Goal: Task Accomplishment & Management: Manage account settings

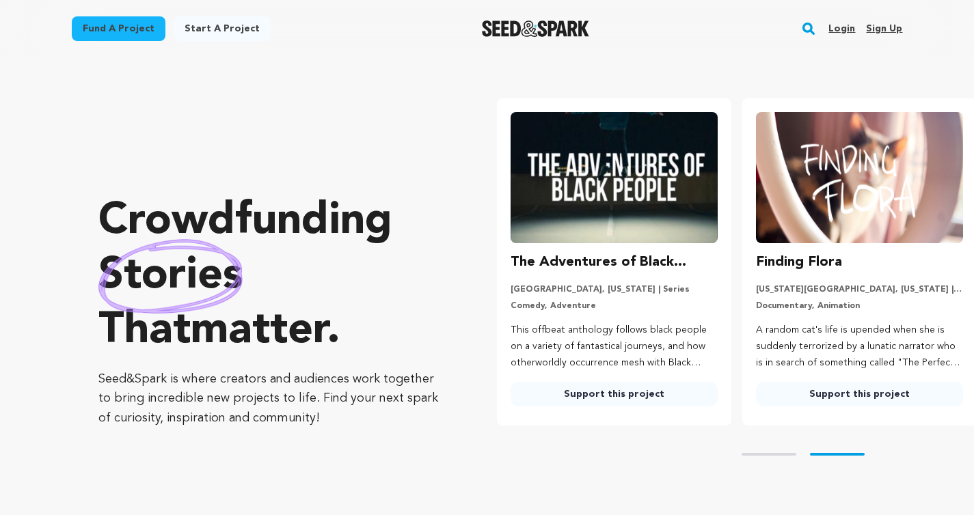
scroll to position [0, 256]
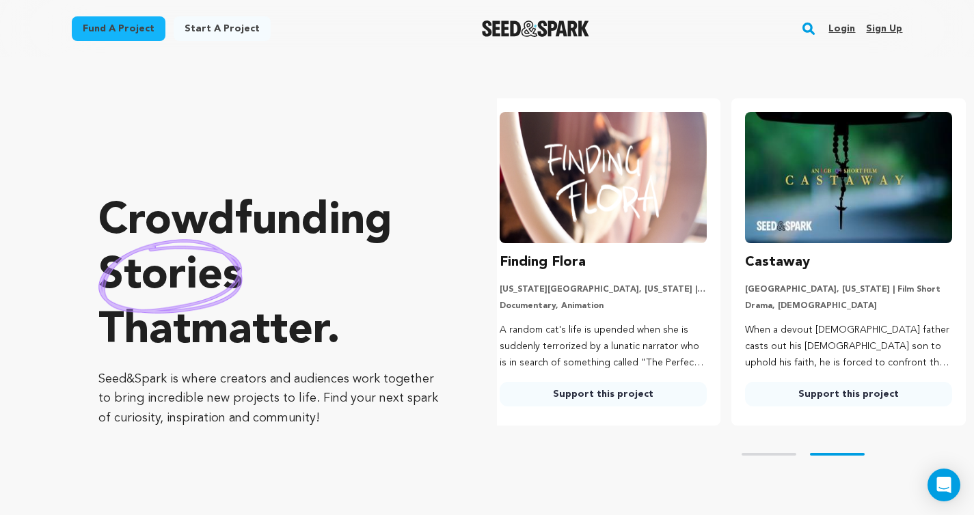
click at [843, 30] on link "Login" at bounding box center [841, 29] width 27 height 22
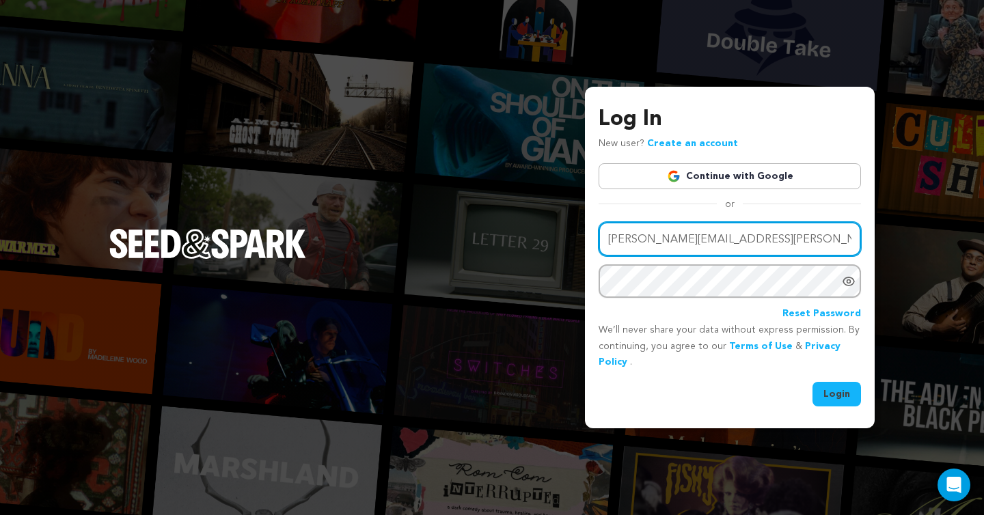
type input "[PERSON_NAME][EMAIL_ADDRESS][PERSON_NAME][DOMAIN_NAME]"
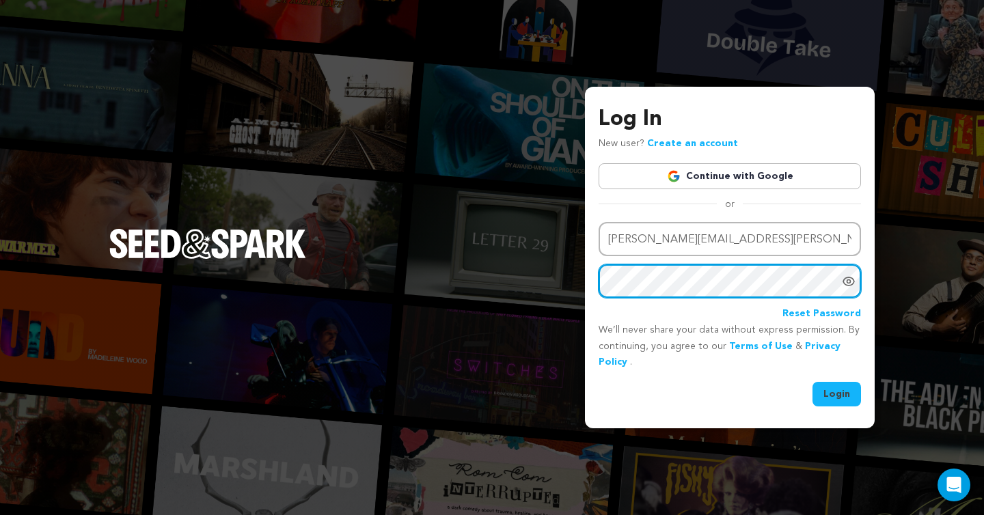
click at [837, 393] on button "Login" at bounding box center [837, 394] width 49 height 25
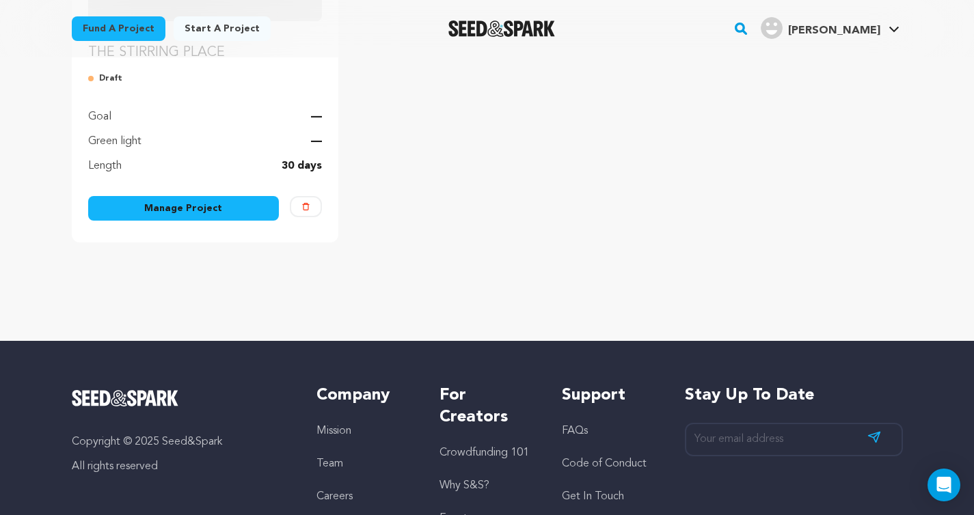
scroll to position [232, 0]
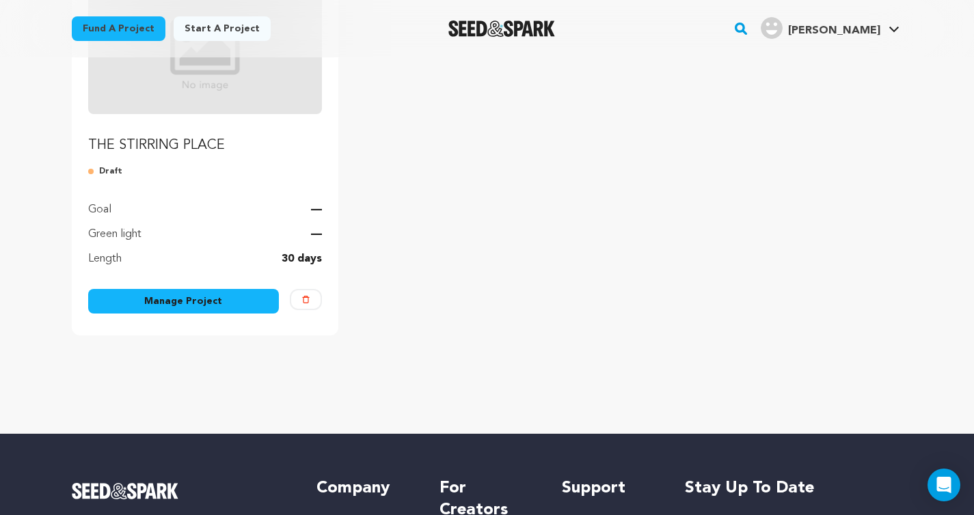
click at [206, 305] on link "Manage Project" at bounding box center [183, 301] width 191 height 25
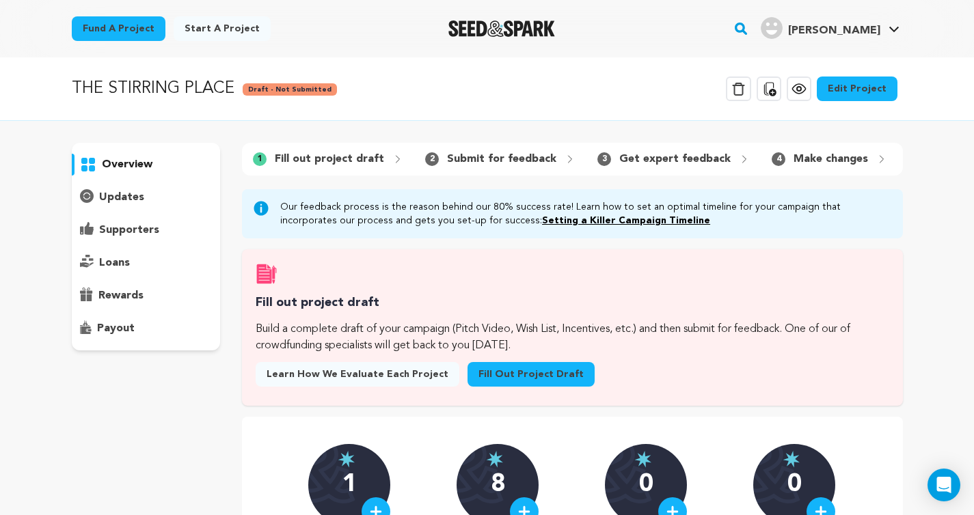
click at [850, 83] on link "Edit Project" at bounding box center [857, 89] width 81 height 25
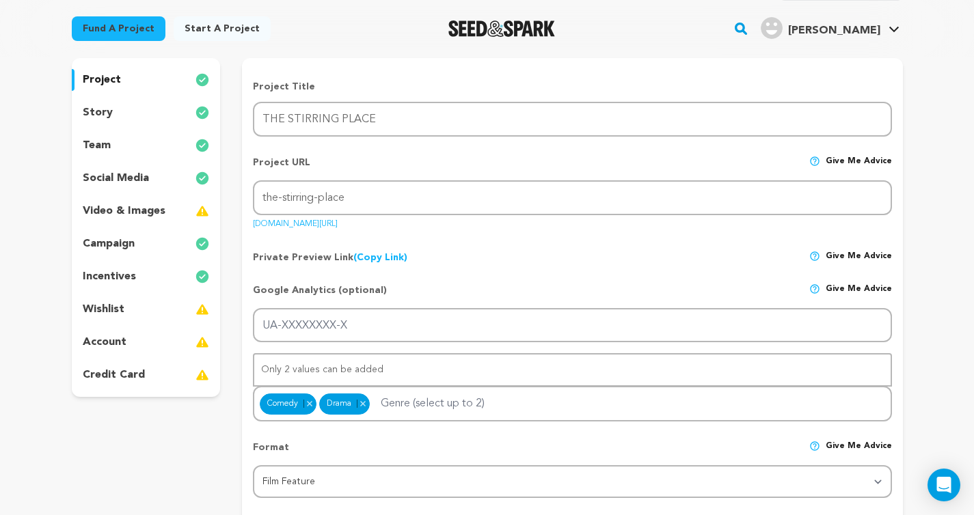
scroll to position [123, 0]
click at [105, 113] on p "story" at bounding box center [98, 112] width 30 height 16
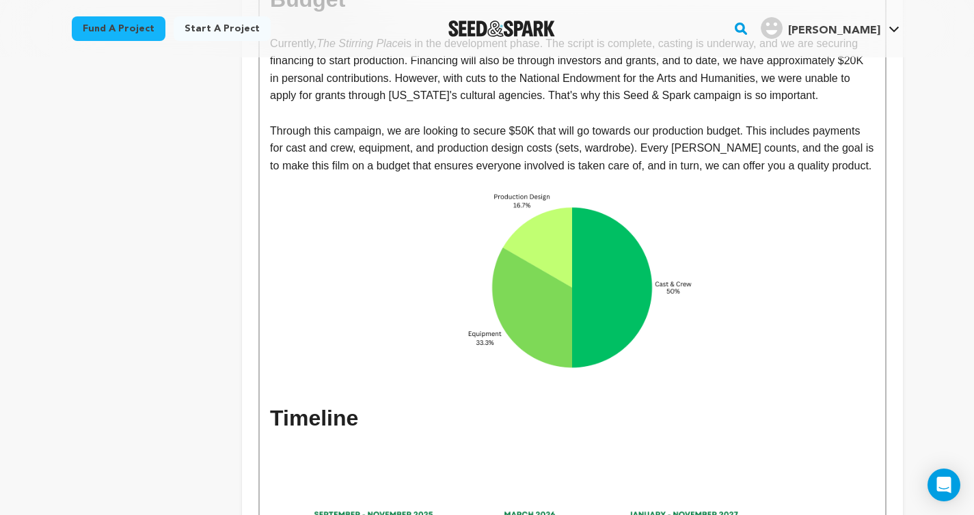
scroll to position [2737, 0]
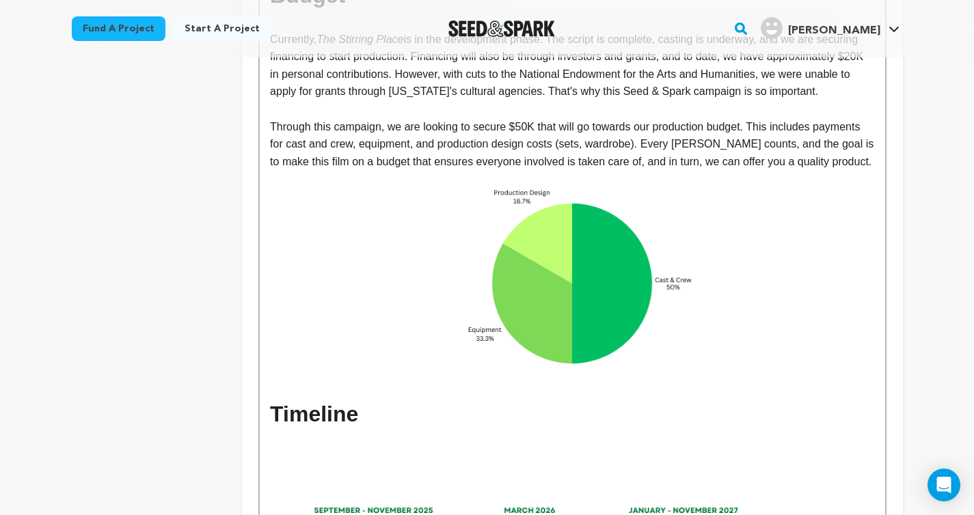
click at [570, 202] on img at bounding box center [572, 283] width 302 height 227
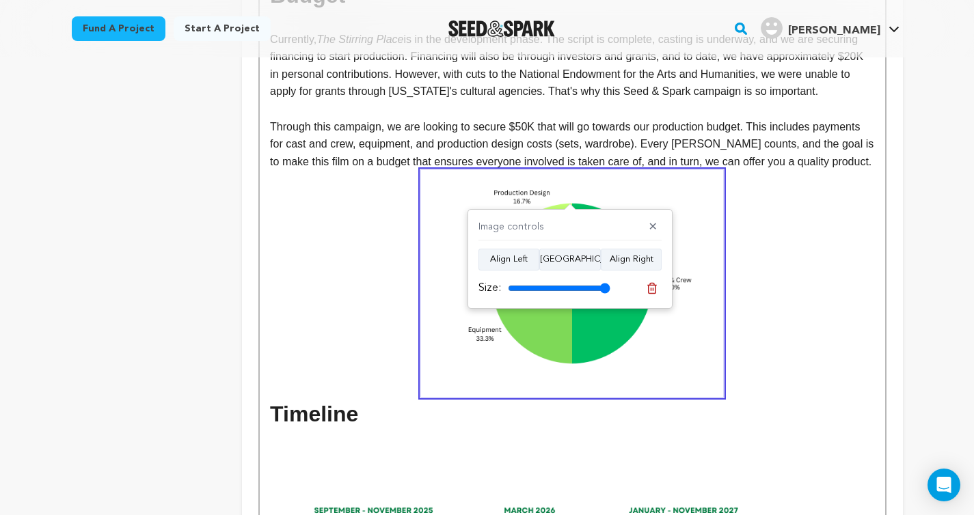
drag, startPoint x: 604, startPoint y: 286, endPoint x: 616, endPoint y: 286, distance: 11.6
click at [616, 286] on div "Size:" at bounding box center [569, 288] width 183 height 19
click at [776, 260] on p at bounding box center [572, 283] width 604 height 227
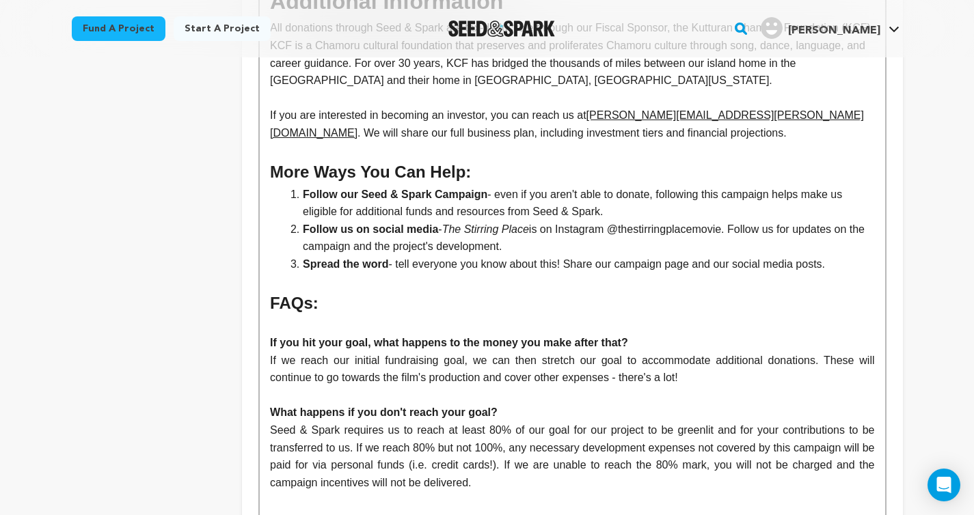
scroll to position [3543, 0]
click at [293, 336] on strong "If you hit your goal, what happens to the money you make after that?" at bounding box center [449, 342] width 358 height 12
click at [526, 351] on p "If we reach our initial fundraising goal, we can then stretch our goal to accom…" at bounding box center [572, 368] width 604 height 35
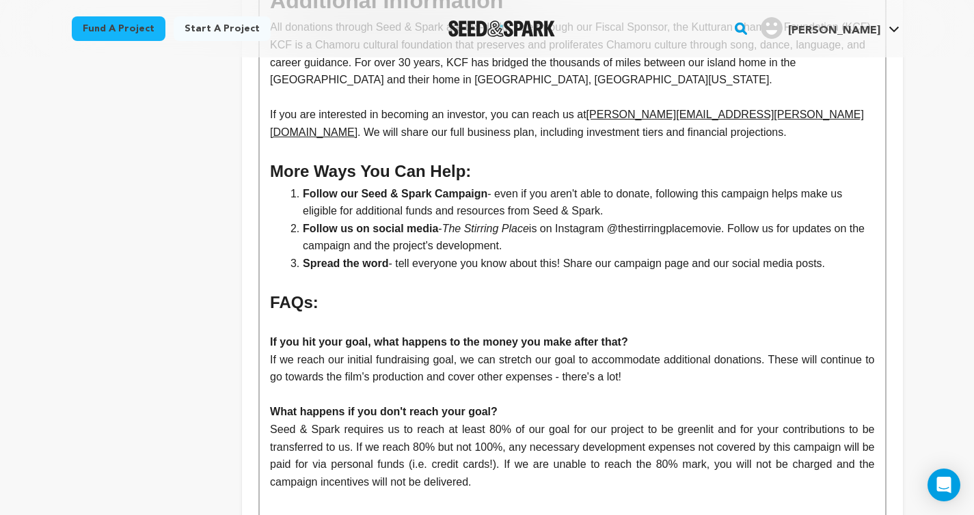
click at [653, 351] on p "If we reach our initial fundraising goal, we can stretch our goal to accommodat…" at bounding box center [572, 368] width 604 height 35
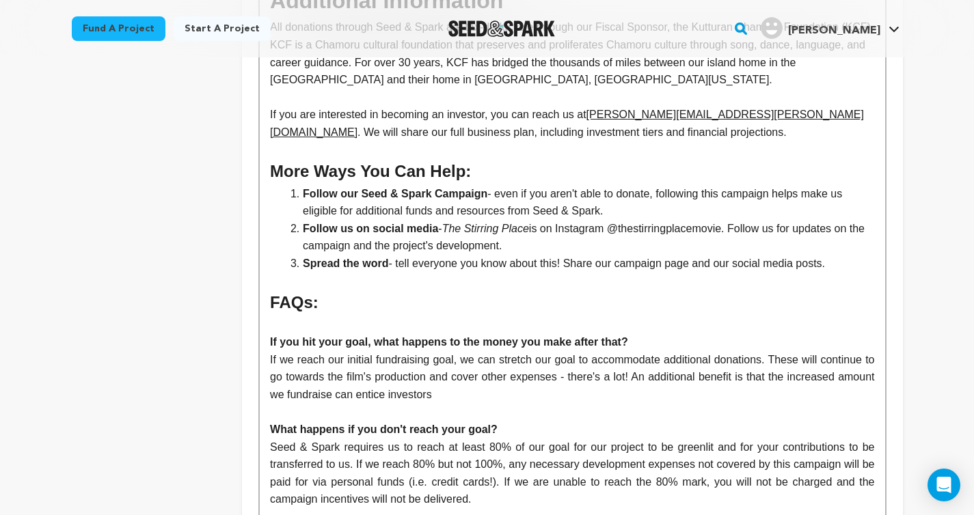
click at [504, 351] on p "If we reach our initial fundraising goal, we can stretch our goal to accommodat…" at bounding box center [572, 377] width 604 height 53
drag, startPoint x: 781, startPoint y: 357, endPoint x: 647, endPoint y: 353, distance: 134.0
click at [647, 439] on p "Seed & Spark requires us to reach at least 80% of our goal for our project to b…" at bounding box center [572, 474] width 604 height 70
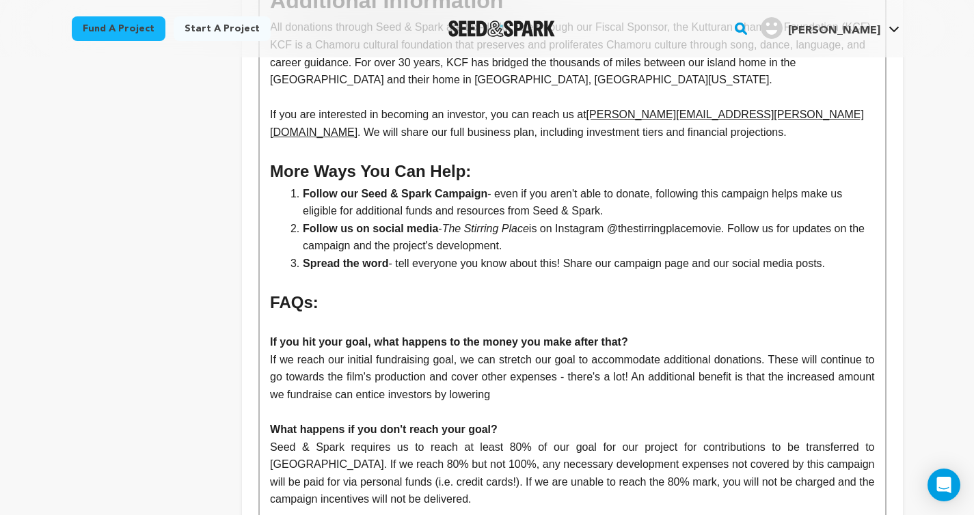
click at [301, 439] on p "Seed & Spark requires us to reach at least 80% of our goal for our project for …" at bounding box center [572, 474] width 604 height 70
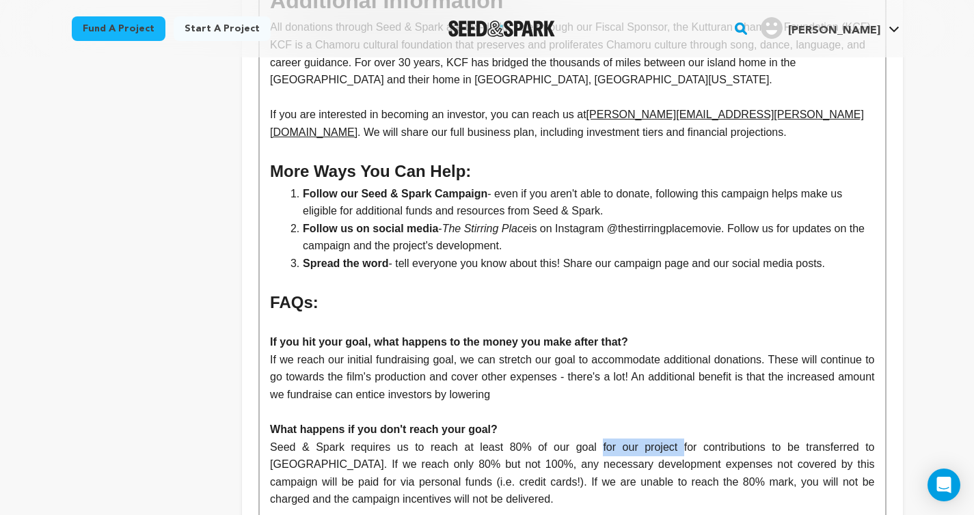
drag, startPoint x: 644, startPoint y: 357, endPoint x: 571, endPoint y: 355, distance: 73.2
click at [571, 439] on p "Seed & Spark requires us to reach at least 80% of our goal for our project for …" at bounding box center [572, 474] width 604 height 70
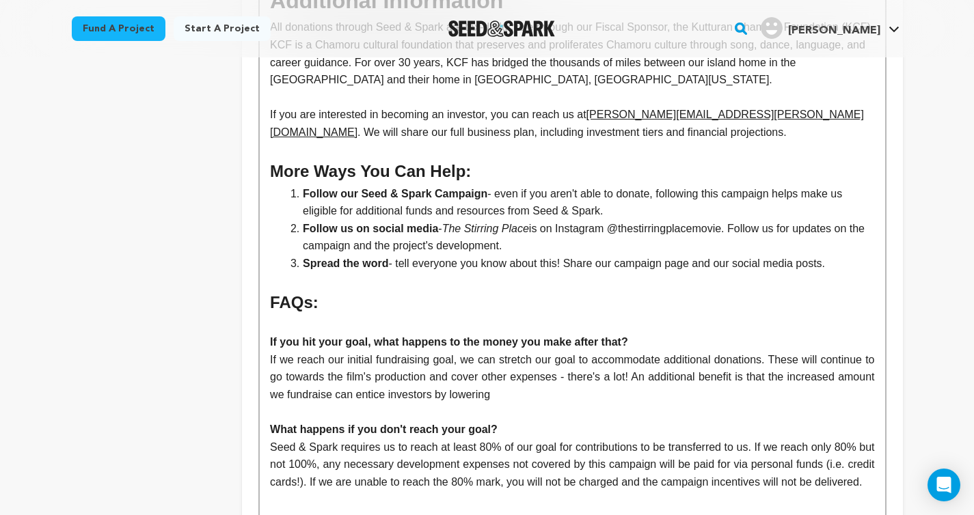
click at [611, 439] on p "Seed & Spark requires us to reach at least 80% of our goal for contributions to…" at bounding box center [572, 465] width 604 height 53
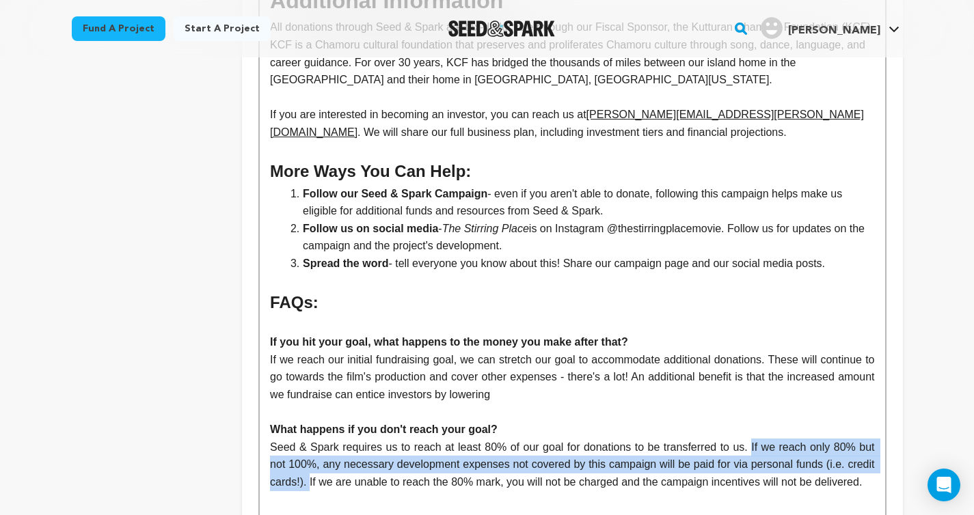
drag, startPoint x: 342, startPoint y: 392, endPoint x: 751, endPoint y: 360, distance: 409.4
click at [751, 439] on p "Seed & Spark requires us to reach at least 80% of our goal for donations to be …" at bounding box center [572, 465] width 604 height 53
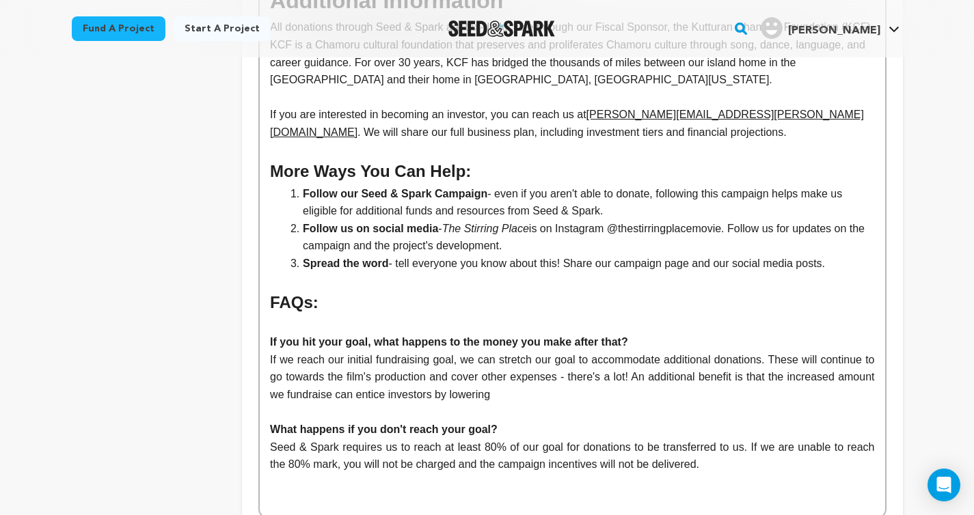
click at [352, 439] on p "Seed & Spark requires us to reach at least 80% of our goal for donations to be …" at bounding box center [572, 456] width 604 height 35
click at [753, 439] on p "Seed & Spark requires us to reach at least 80% of our goal for donations to be …" at bounding box center [572, 456] width 604 height 35
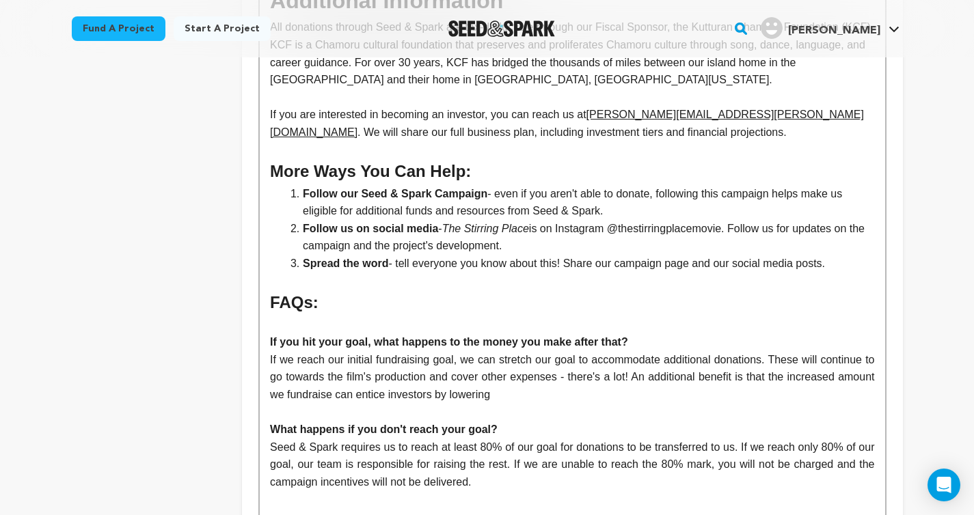
click at [740, 439] on p "Seed & Spark requires us to reach at least 80% of our goal for donations to be …" at bounding box center [572, 465] width 604 height 53
drag, startPoint x: 532, startPoint y: 391, endPoint x: 489, endPoint y: 390, distance: 43.8
click at [489, 439] on p "Seed & Spark requires us to reach at least 80% of our goal for donations to be …" at bounding box center [572, 465] width 604 height 53
click at [349, 439] on p "Seed & Spark requires us to reach at least 80% of our goal for donations to be …" at bounding box center [572, 465] width 604 height 53
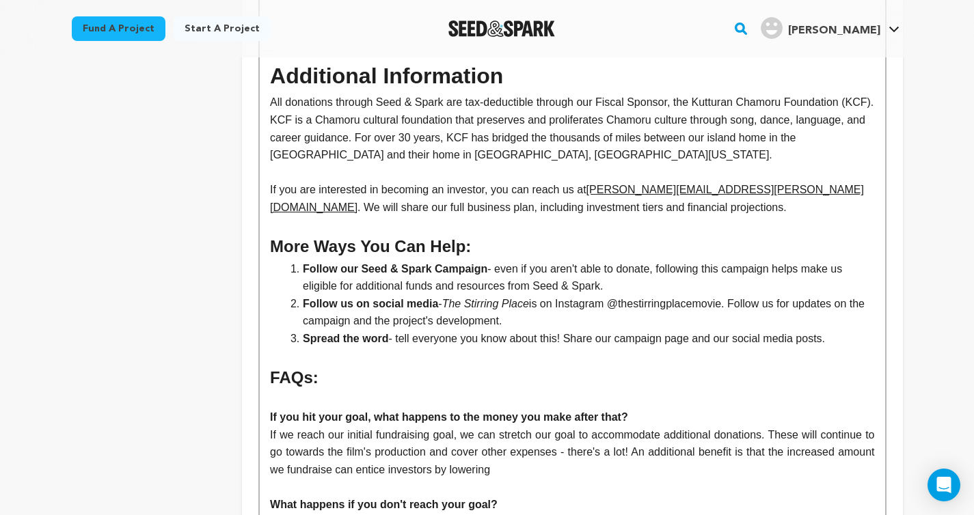
scroll to position [3465, 0]
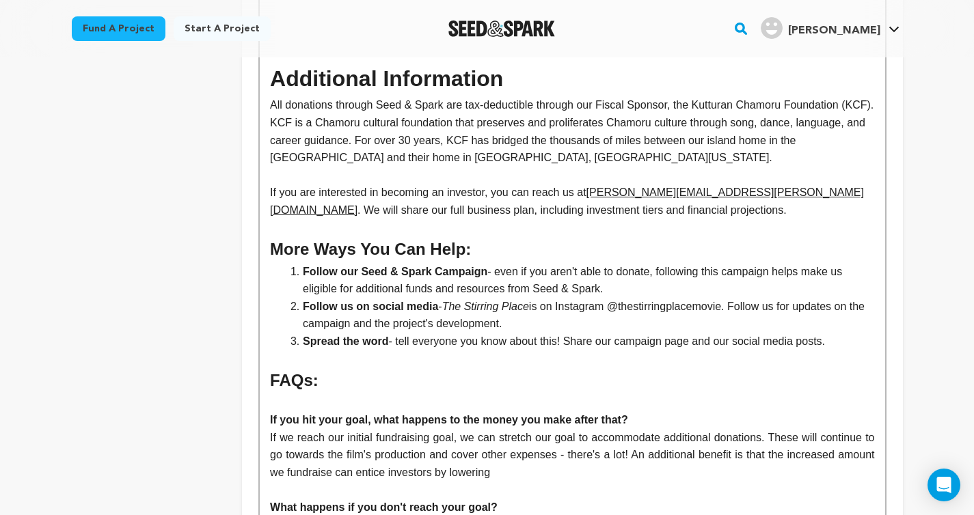
click at [550, 429] on p "If we reach our initial fundraising goal, we can stretch our goal to accommodat…" at bounding box center [572, 455] width 604 height 53
click at [679, 429] on p "If we reach our initial fundraising goal, we can stretch the goal to accommodat…" at bounding box center [572, 455] width 604 height 53
drag, startPoint x: 876, startPoint y: 369, endPoint x: 733, endPoint y: 365, distance: 142.2
click at [733, 429] on p "If we reach our initial fundraising goal, we can stretch the goal to accommodat…" at bounding box center [572, 455] width 604 height 53
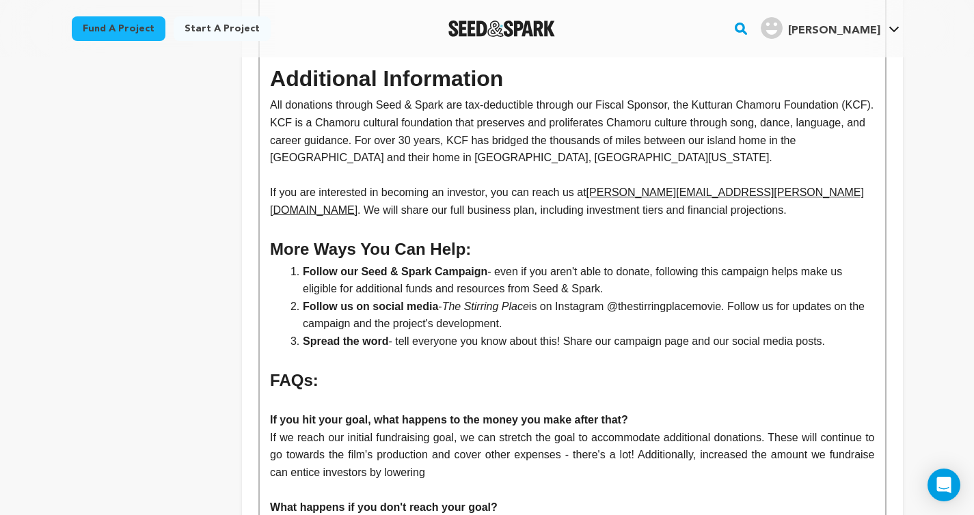
click at [373, 429] on p "If we reach our initial fundraising goal, we can stretch the goal to accommodat…" at bounding box center [572, 455] width 604 height 53
click at [526, 429] on p "If we reach our initial fundraising goal, we can stretch the goal to accommodat…" at bounding box center [572, 455] width 604 height 53
click at [786, 429] on p "If we reach our initial fundraising goal, we can stretch the goal to accommodat…" at bounding box center [572, 455] width 604 height 53
click at [770, 429] on p "If we reach our initial fundraising goal, we can stretch the goal to accommodat…" at bounding box center [572, 455] width 604 height 53
click at [796, 429] on p "If we reach our initial fundraising goal, we can stretch the goal to accommodat…" at bounding box center [572, 455] width 604 height 53
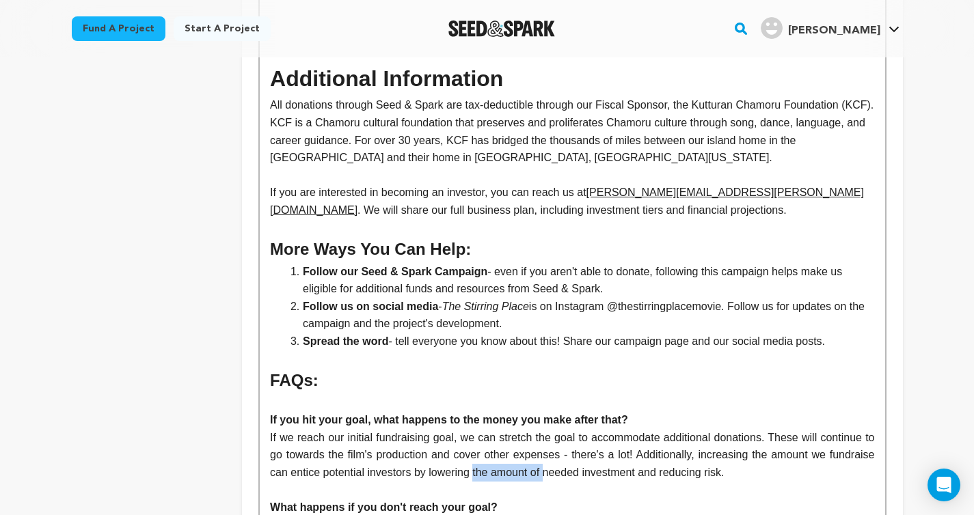
drag, startPoint x: 600, startPoint y: 387, endPoint x: 526, endPoint y: 383, distance: 73.9
click at [526, 429] on p "If we reach our initial fundraising goal, we can stretch the goal to accommodat…" at bounding box center [572, 455] width 604 height 53
click at [549, 429] on p "If we reach our initial fundraising goal, we can stretch the goal to accommodat…" at bounding box center [572, 455] width 604 height 53
click at [535, 429] on p "If we reach our initial fundraising goal, we can stretch the goal to accommodat…" at bounding box center [572, 455] width 604 height 53
click at [539, 429] on p "If we reach our initial fundraising goal, we can stretch the goal to accommodat…" at bounding box center [572, 455] width 604 height 53
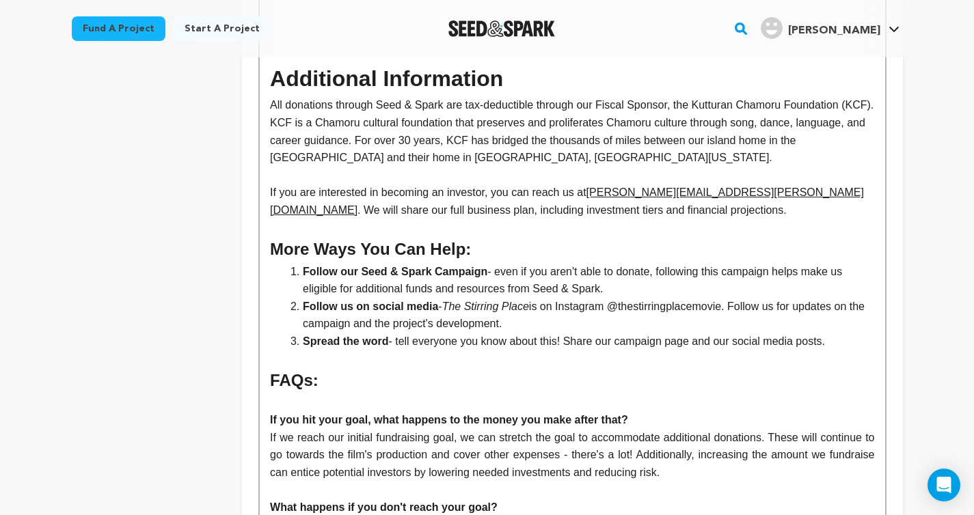
click at [515, 429] on p "If we reach our initial fundraising goal, we can stretch the goal to accommodat…" at bounding box center [572, 455] width 604 height 53
click at [536, 429] on p "If we reach our initial fundraising goal, we can stretch the goal to accommodat…" at bounding box center [572, 455] width 604 height 53
click at [716, 429] on p "If we reach our initial fundraising goal, we can stretch the goal to accommodat…" at bounding box center [572, 455] width 604 height 53
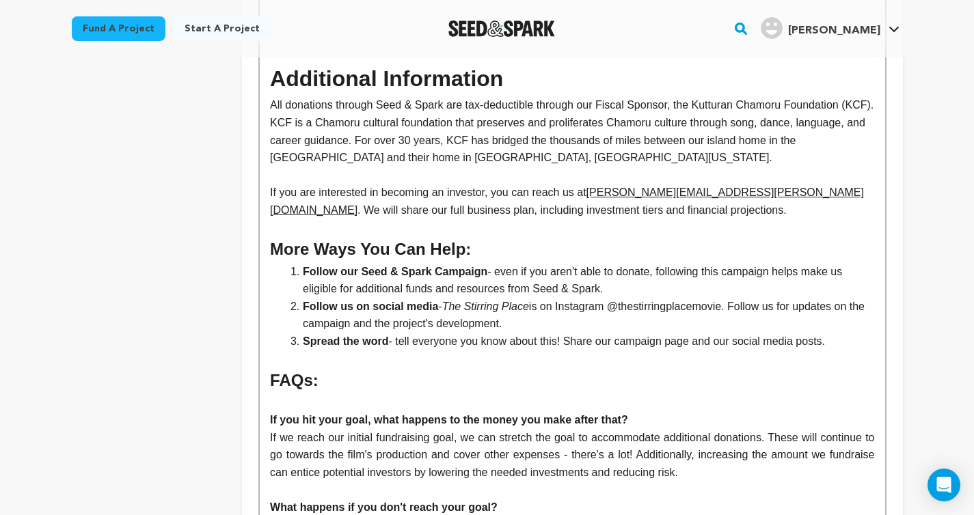
drag, startPoint x: 407, startPoint y: 471, endPoint x: 383, endPoint y: 472, distance: 23.9
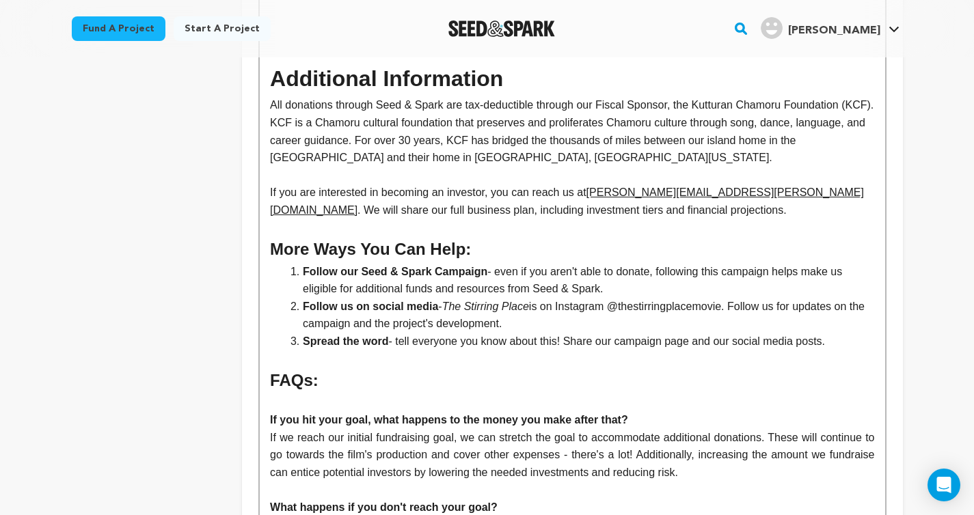
drag, startPoint x: 556, startPoint y: 472, endPoint x: 500, endPoint y: 471, distance: 56.1
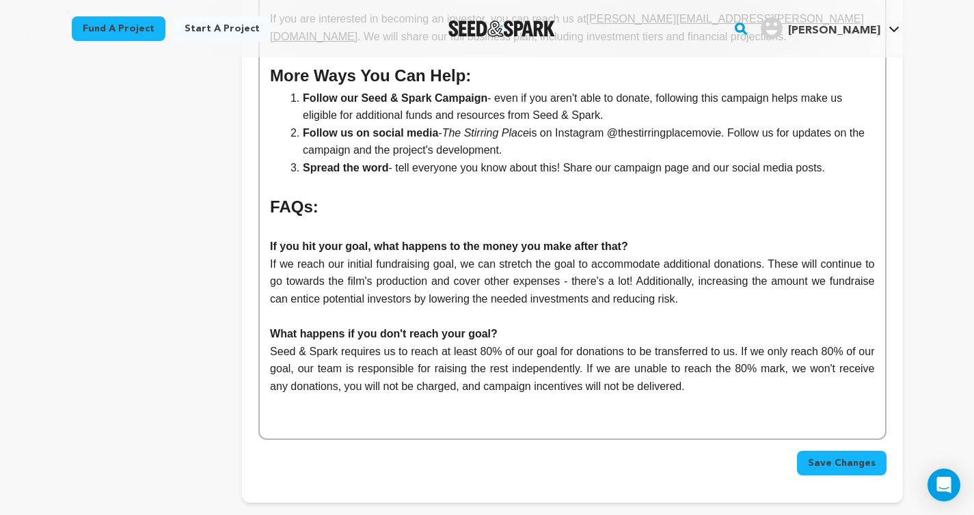
scroll to position [3655, 0]
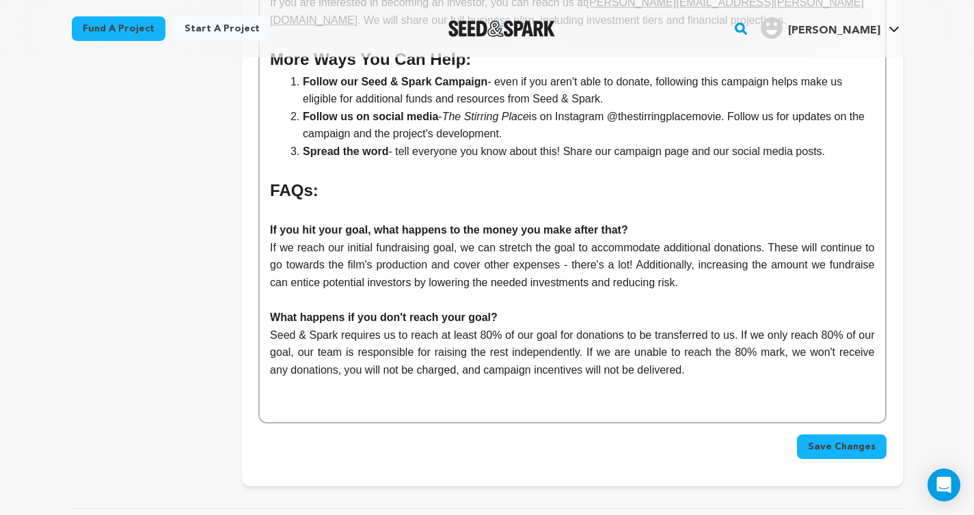
click at [667, 396] on p at bounding box center [572, 405] width 604 height 18
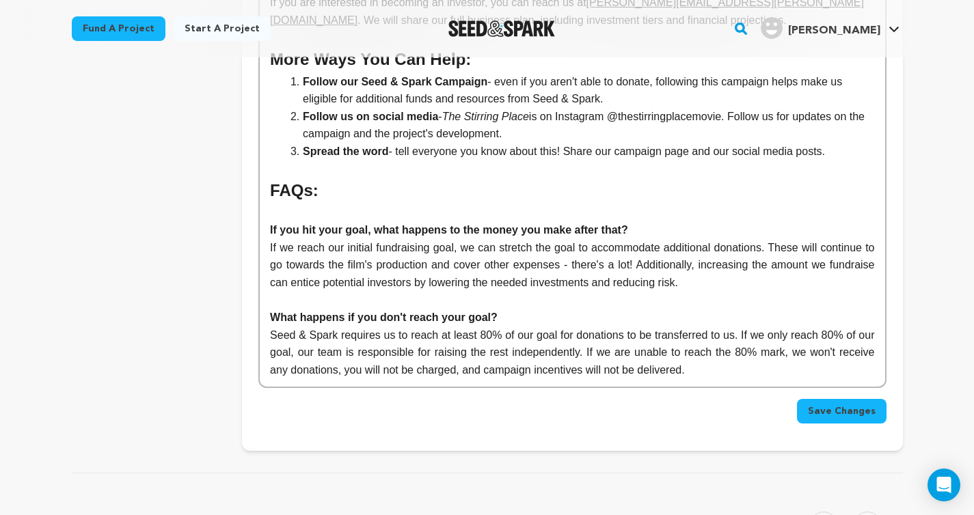
click at [541, 239] on p "If we reach our initial fundraising goal, we can stretch the goal to accommodat…" at bounding box center [572, 265] width 604 height 53
click at [725, 239] on p "If we reach our initial fundraising goal, we can stretch the goal to accommodat…" at bounding box center [572, 265] width 604 height 53
click at [685, 327] on p "Seed & Spark requires us to reach at least 80% of our goal for donations to be …" at bounding box center [572, 353] width 604 height 53
click at [740, 327] on p "Seed & Spark requires us to reach at least 80% of our goal for donations to be …" at bounding box center [572, 353] width 604 height 53
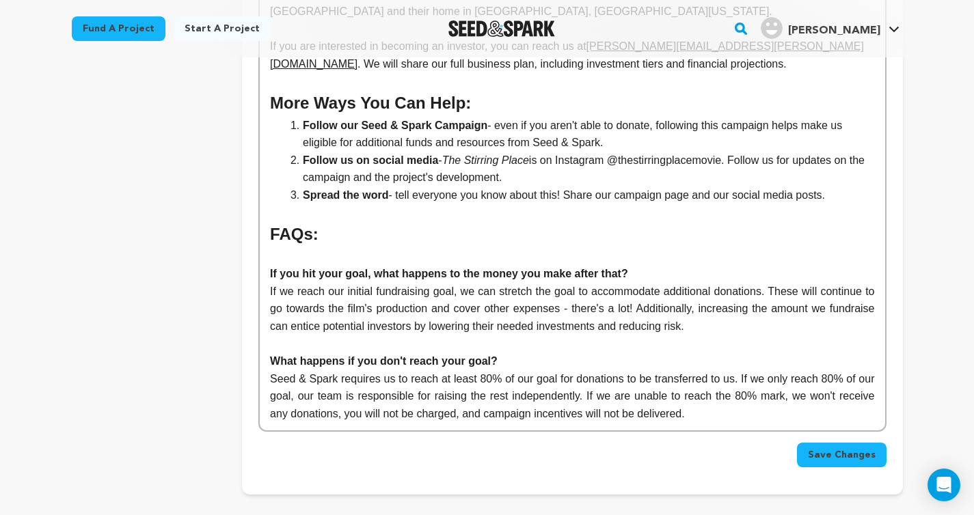
scroll to position [3619, 0]
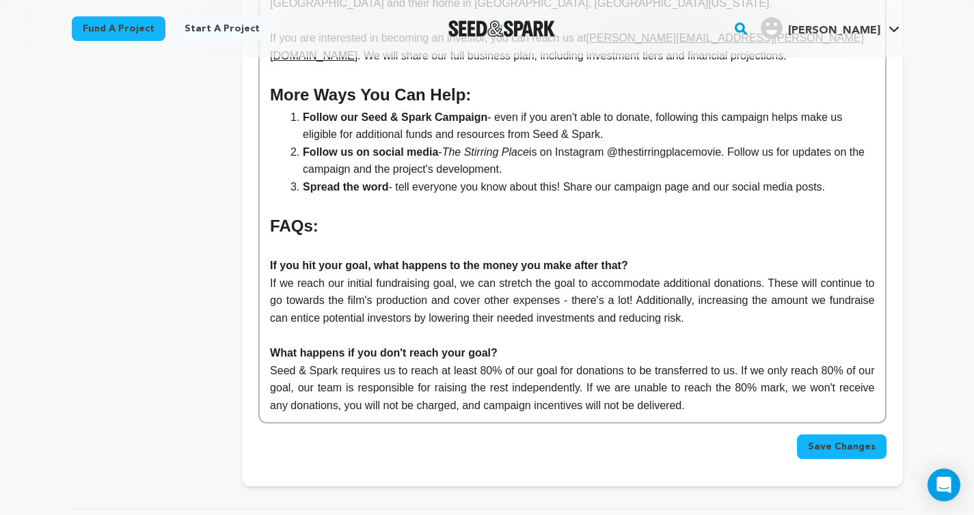
click at [777, 362] on p "Seed & Spark requires us to reach at least 80% of our goal for donations to be …" at bounding box center [572, 388] width 604 height 53
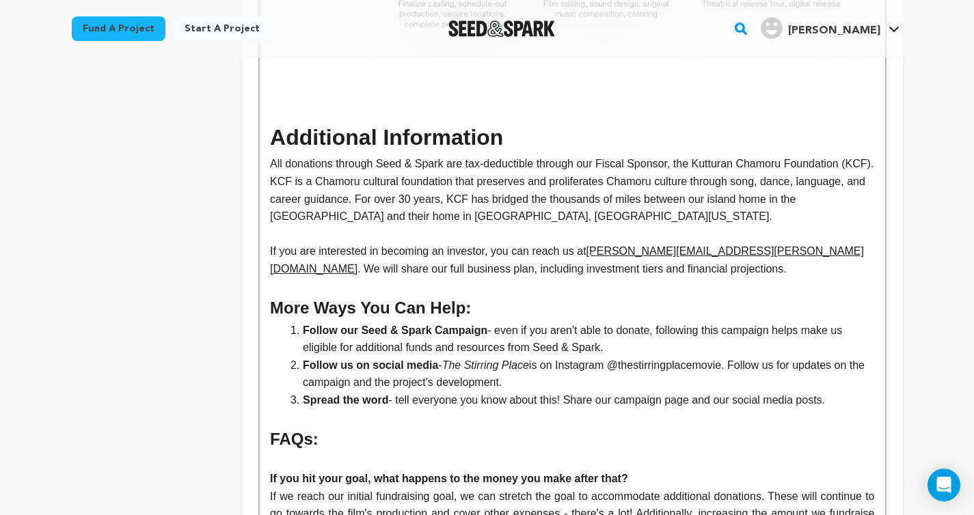
scroll to position [3405, 0]
click at [489, 296] on h2 "More Ways You Can Help:" at bounding box center [572, 309] width 604 height 26
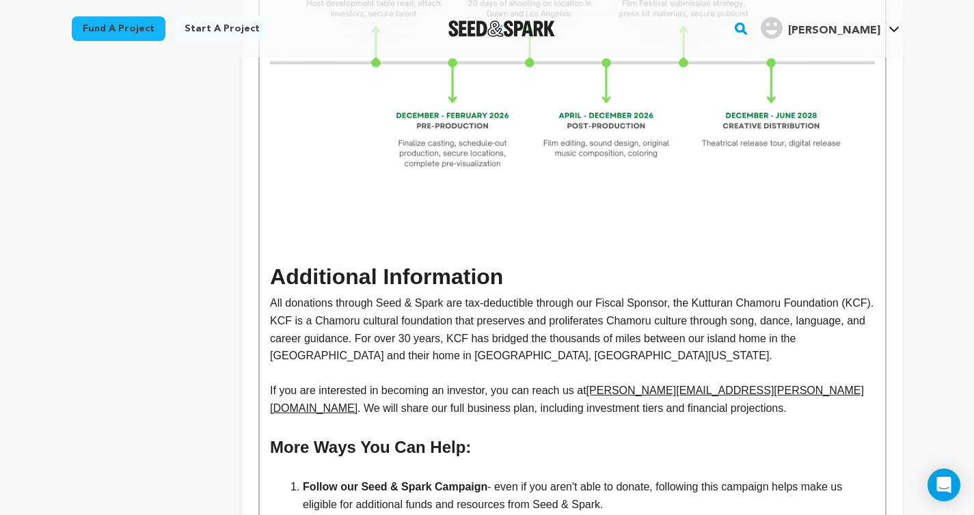
scroll to position [3269, 0]
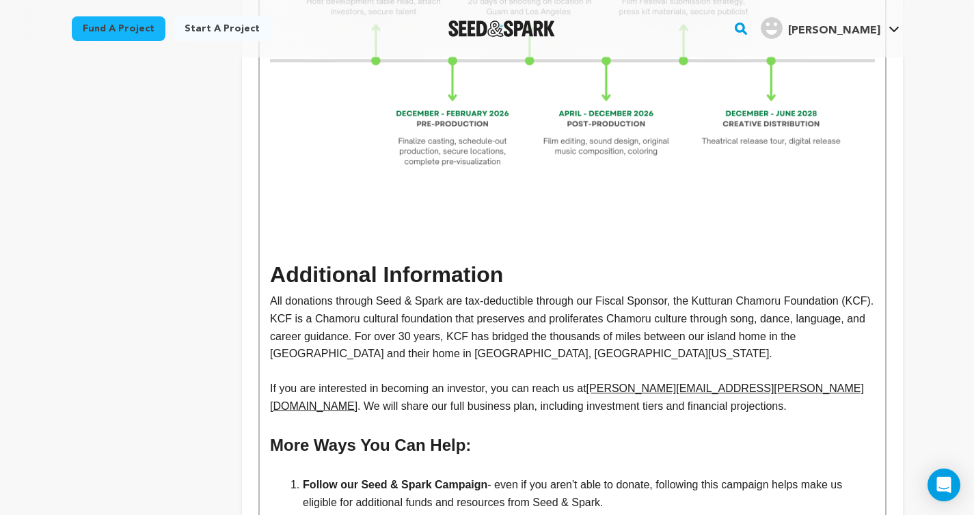
click at [528, 258] on h1 "Additional Information" at bounding box center [572, 275] width 604 height 35
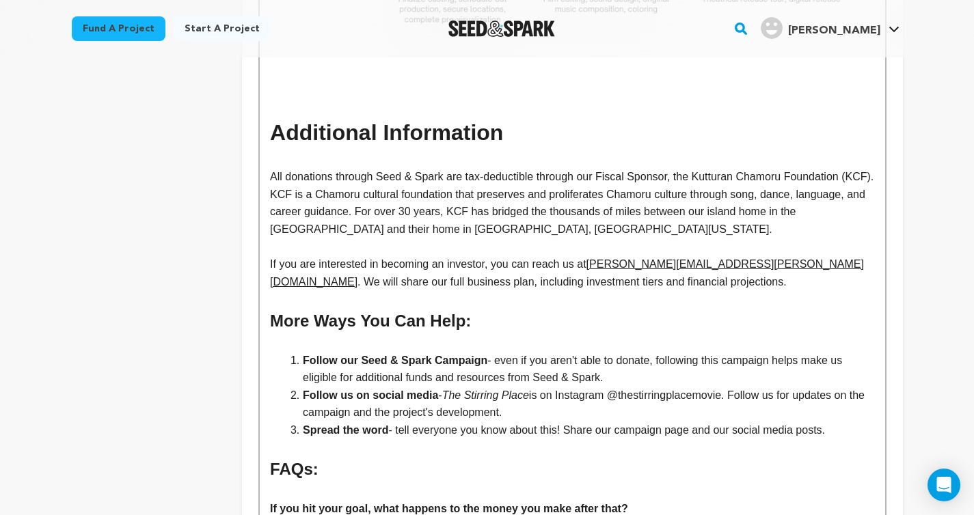
scroll to position [3393, 0]
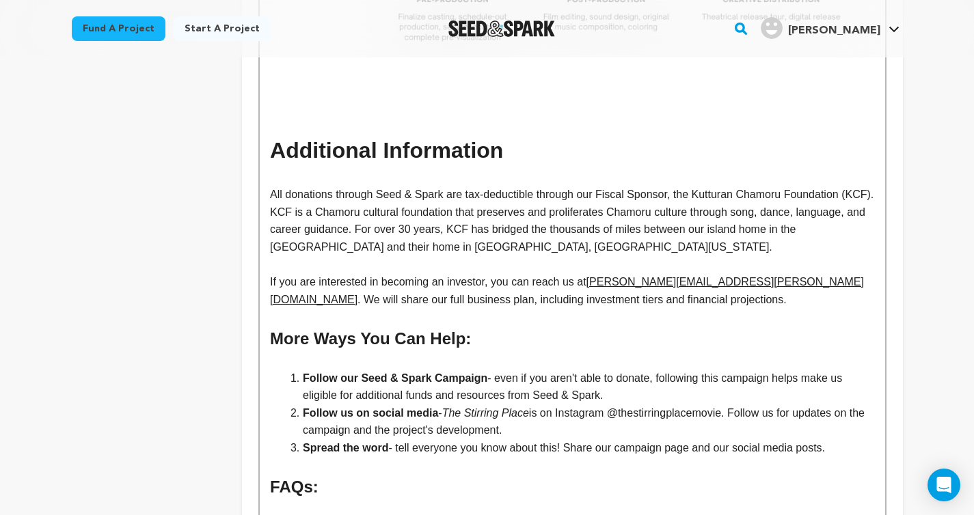
click at [353, 407] on strong "Follow us on social media" at bounding box center [370, 413] width 135 height 12
click at [396, 405] on li "Follow us on social media - The Stirring Place is on Instagram @thestirringplac…" at bounding box center [580, 422] width 588 height 35
click at [733, 440] on li "Spread the word - tell everyone you know about this! Share our campaign page an…" at bounding box center [580, 449] width 588 height 18
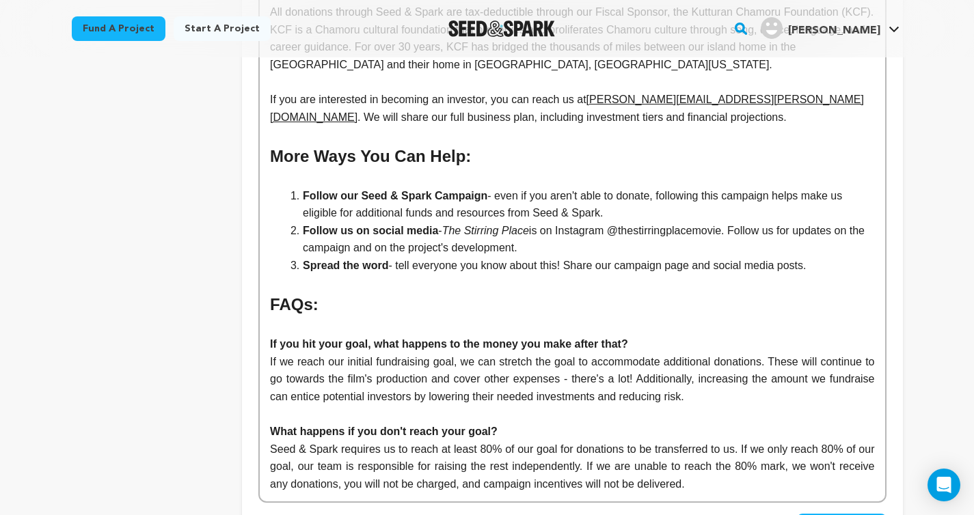
scroll to position [3571, 0]
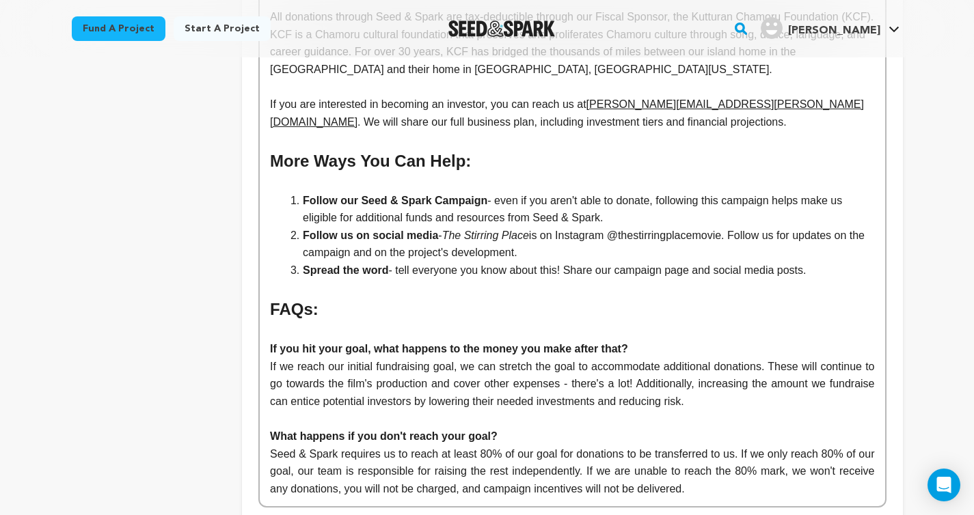
click at [788, 446] on p "Seed & Spark requires us to reach at least 80% of our goal for donations to be …" at bounding box center [572, 472] width 604 height 53
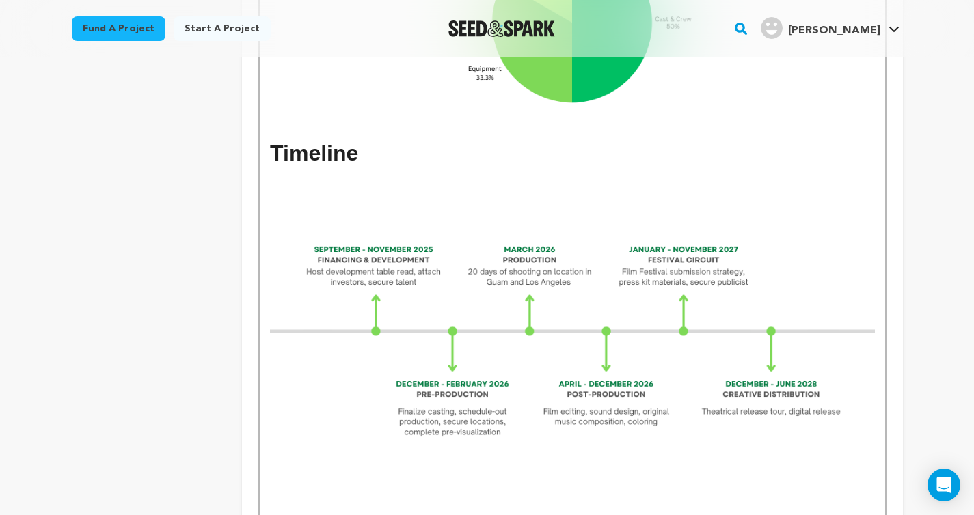
scroll to position [3019, 0]
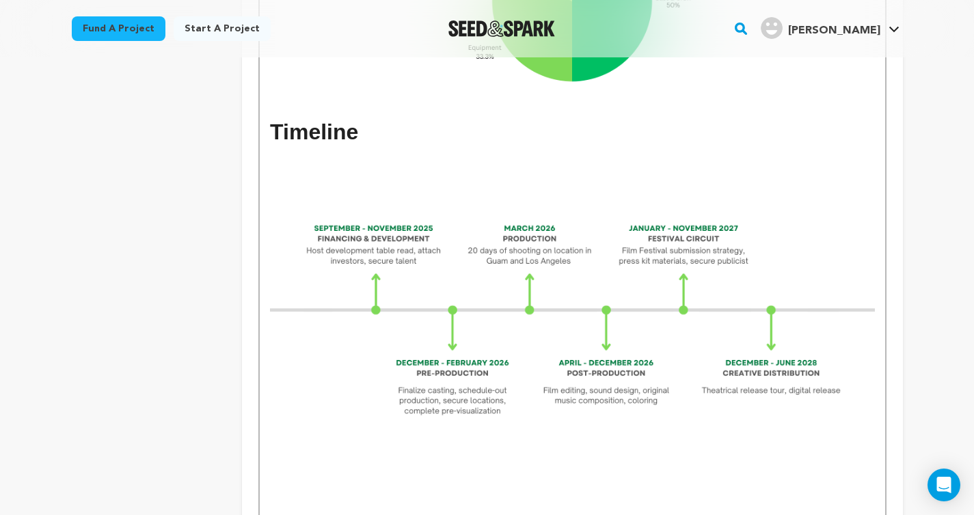
click at [684, 401] on img at bounding box center [572, 320] width 604 height 340
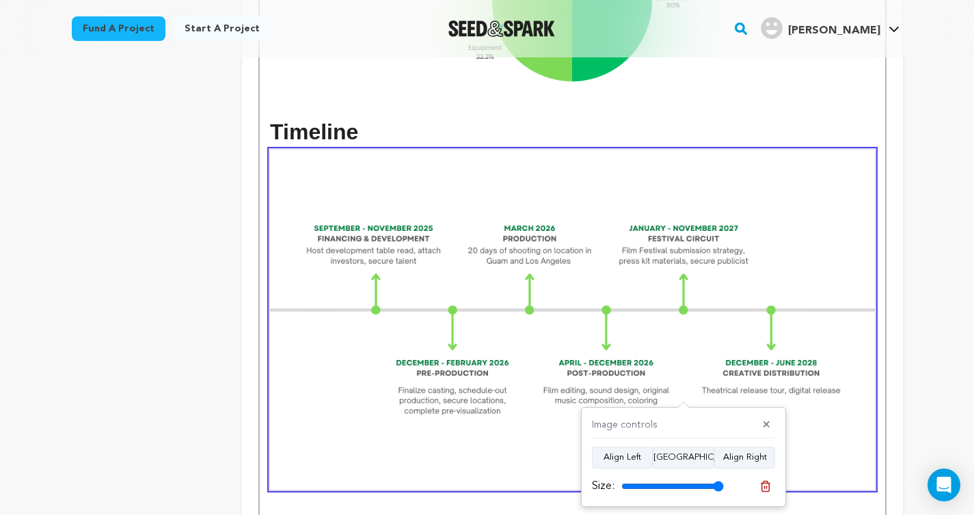
click at [500, 490] on p at bounding box center [572, 499] width 604 height 18
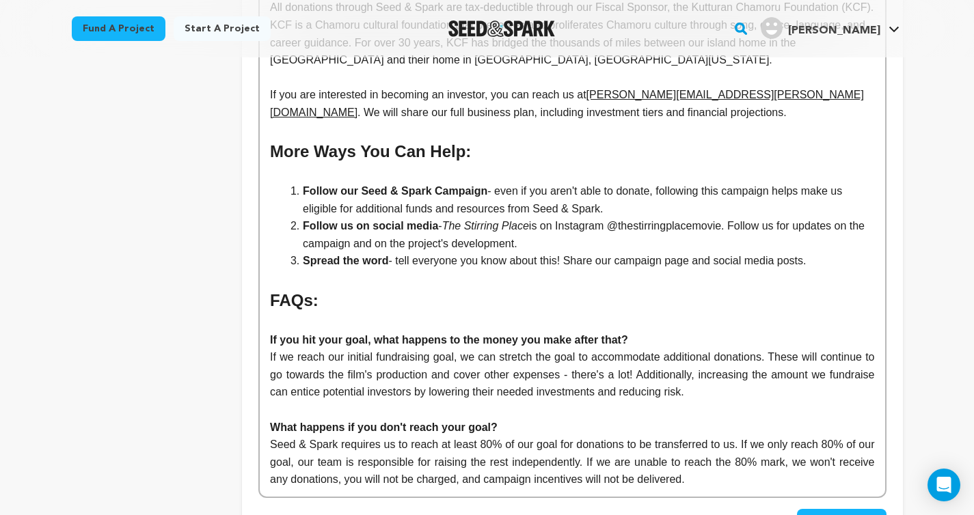
scroll to position [3629, 0]
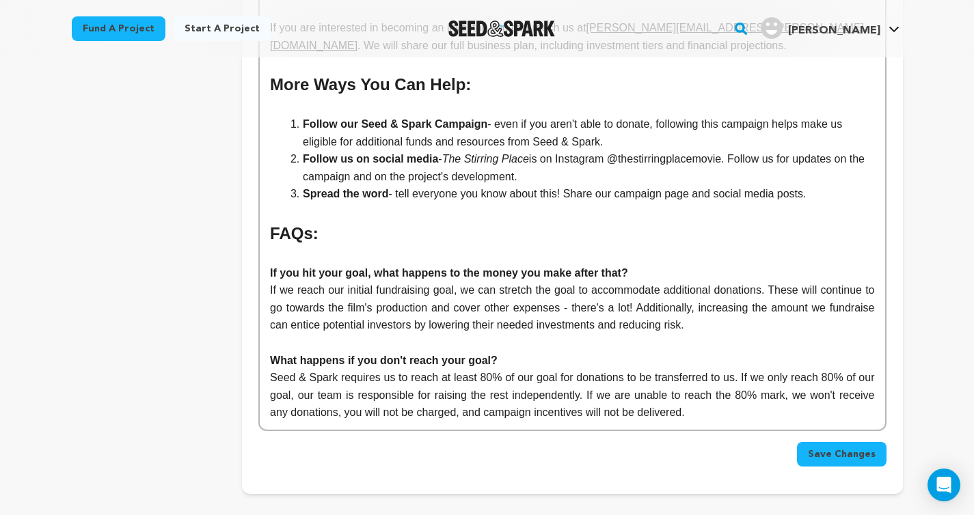
click at [779, 369] on p "Seed & Spark requires us to reach at least 80% of our goal for donations to be …" at bounding box center [572, 395] width 604 height 53
click at [850, 448] on span "Save Changes" at bounding box center [842, 455] width 68 height 14
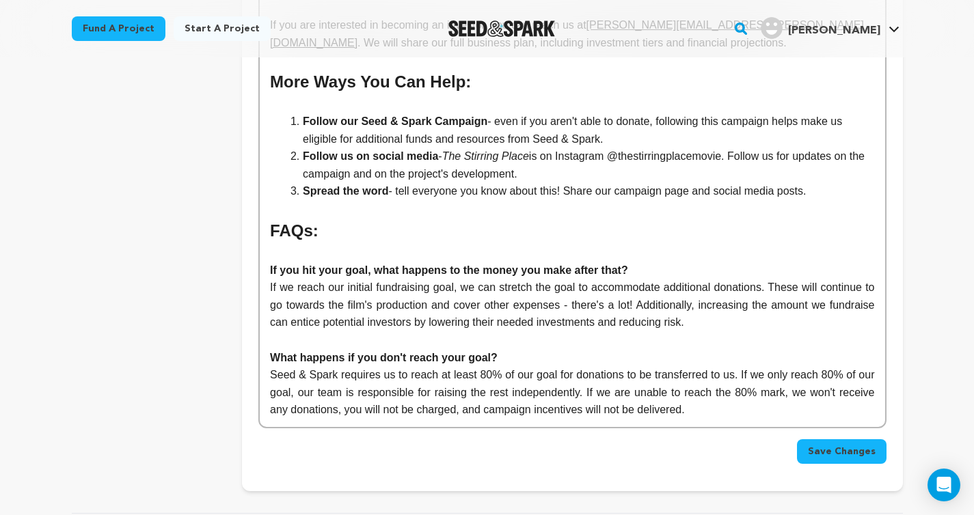
scroll to position [3642, 0]
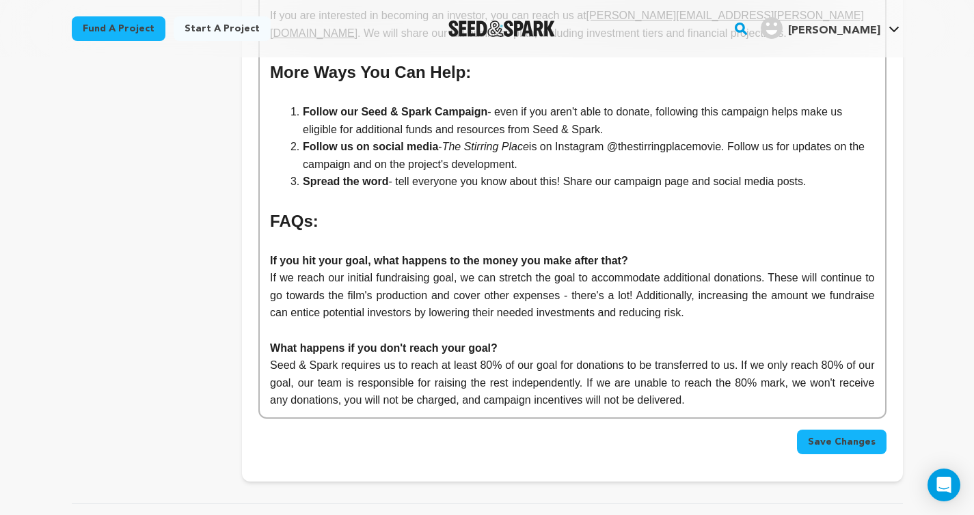
click at [841, 435] on span "Save Changes" at bounding box center [842, 442] width 68 height 14
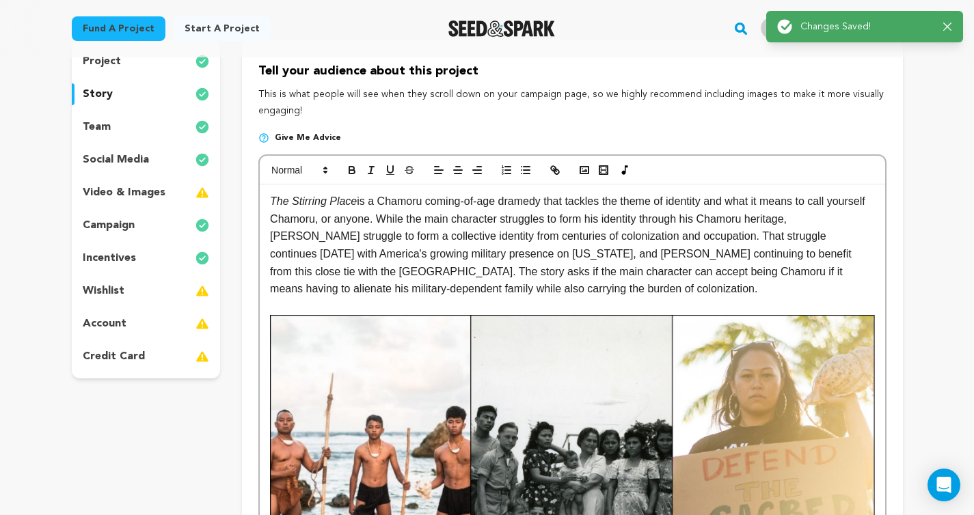
scroll to position [143, 0]
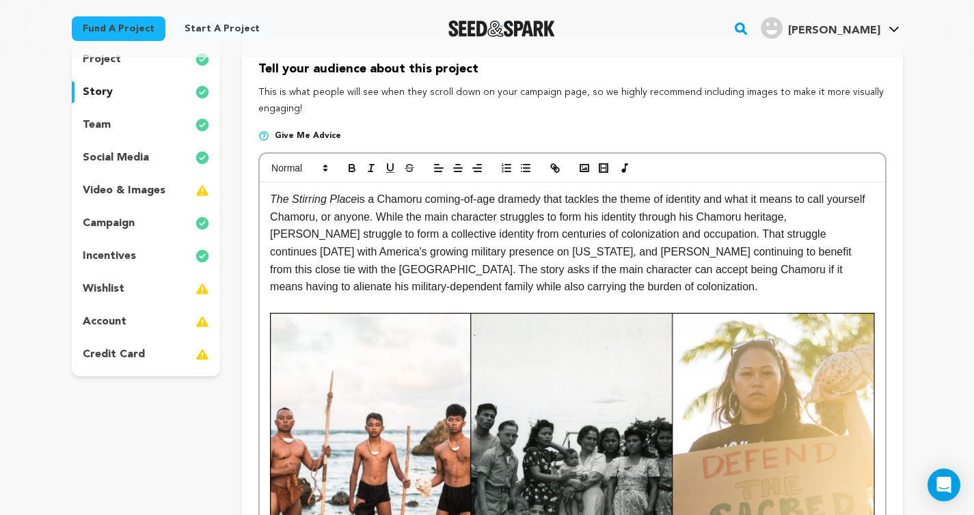
click at [104, 124] on p "team" at bounding box center [97, 125] width 28 height 16
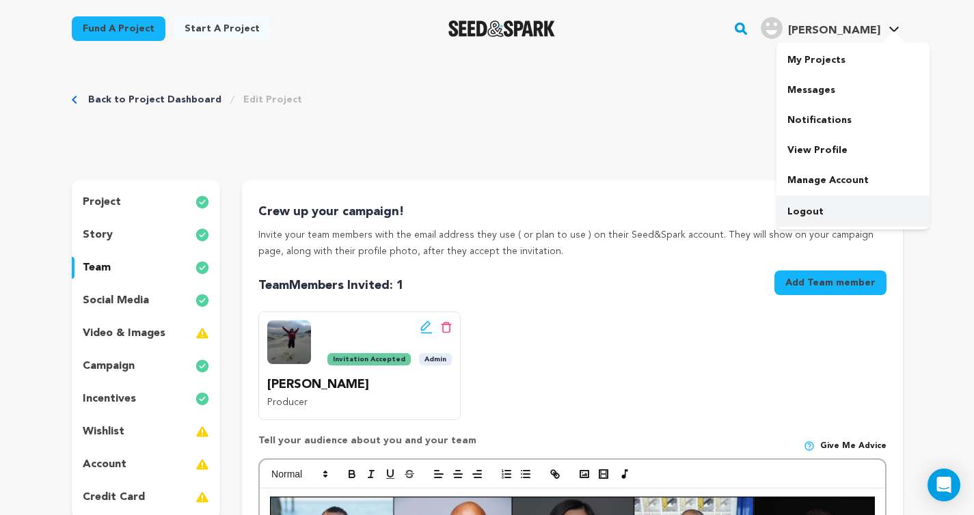
click at [820, 210] on link "Logout" at bounding box center [852, 212] width 153 height 30
